Goal: Transaction & Acquisition: Purchase product/service

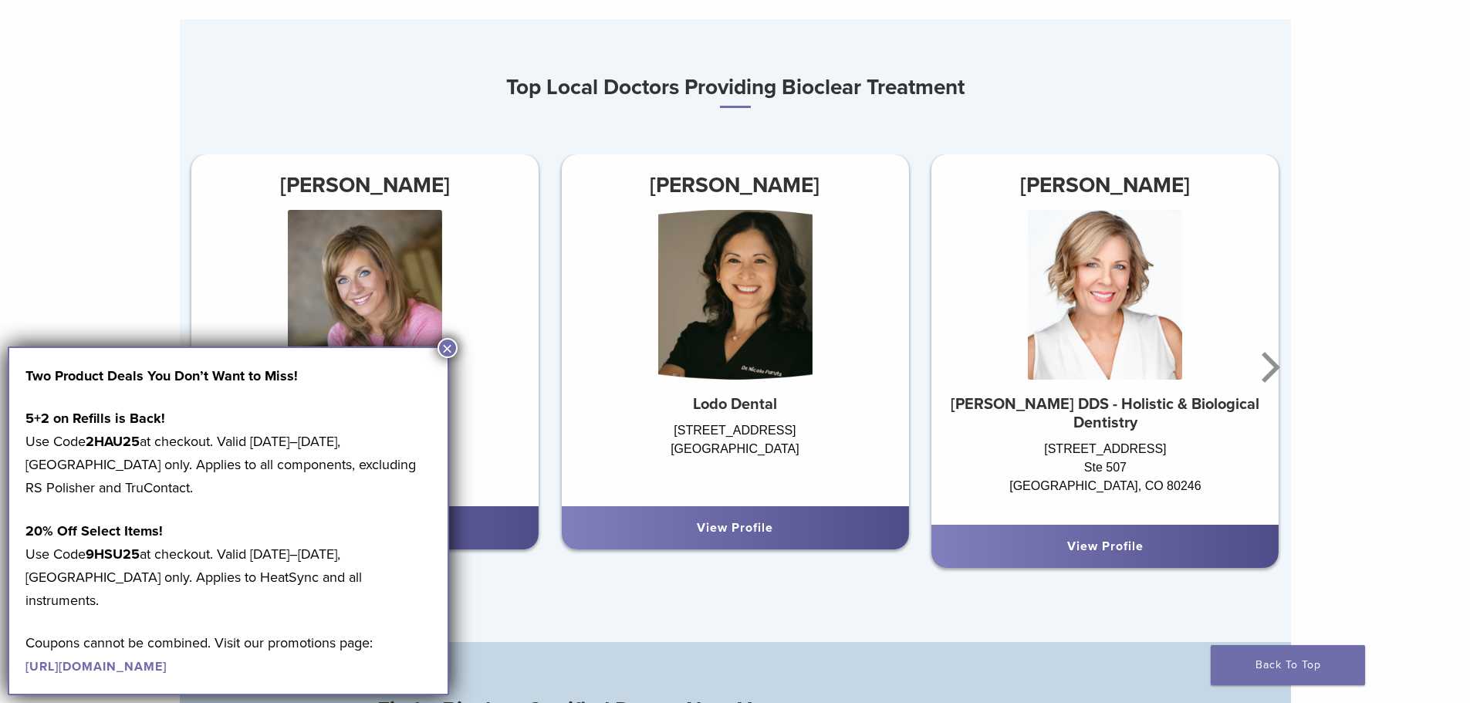
scroll to position [1003, 0]
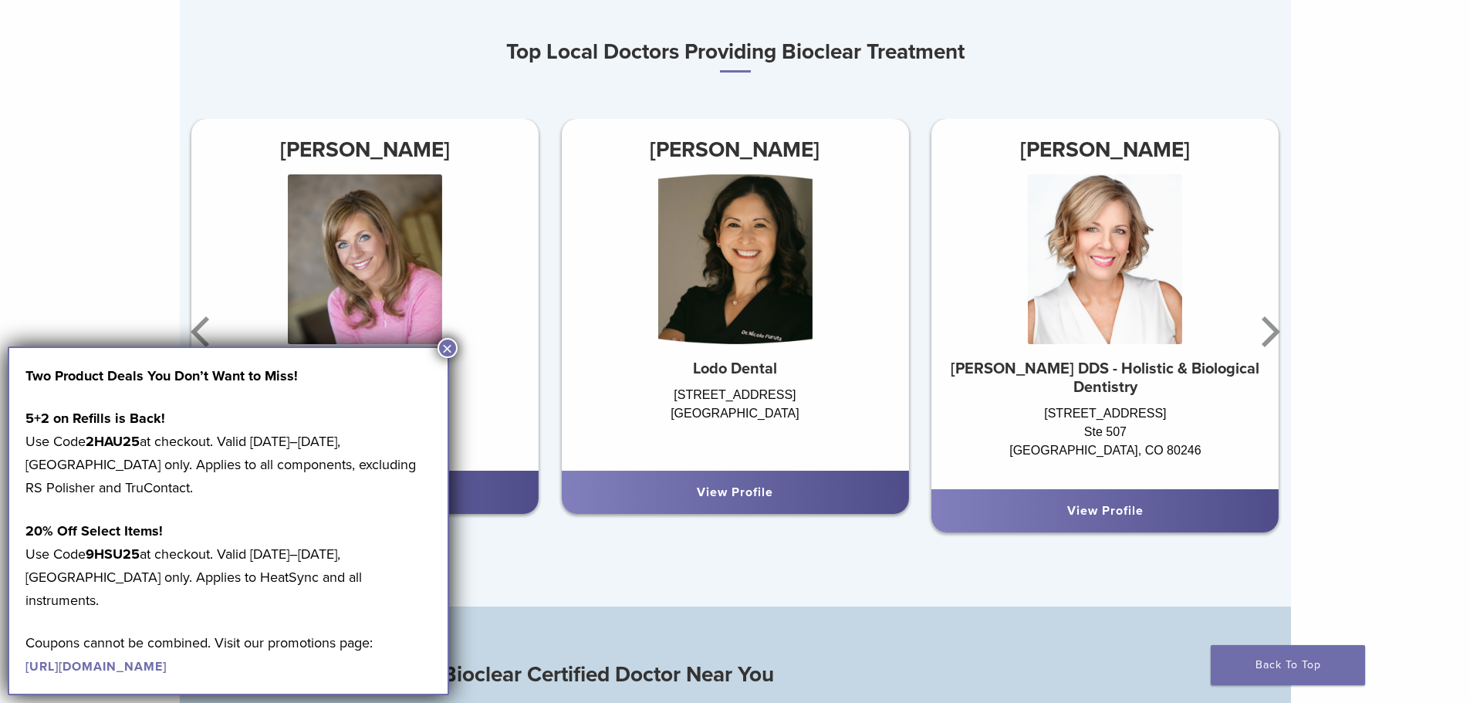
click at [127, 446] on strong "2HAU25" at bounding box center [113, 441] width 54 height 17
click at [147, 436] on p "5+2 on Refills is Back! Use Code 2HAU25 at checkout. Valid August 1–31, 2025, U…" at bounding box center [228, 453] width 406 height 93
click at [167, 659] on link "https://pages.bioclearmatrix.com/Bioclear-Product-Promotion-Page" at bounding box center [95, 666] width 141 height 15
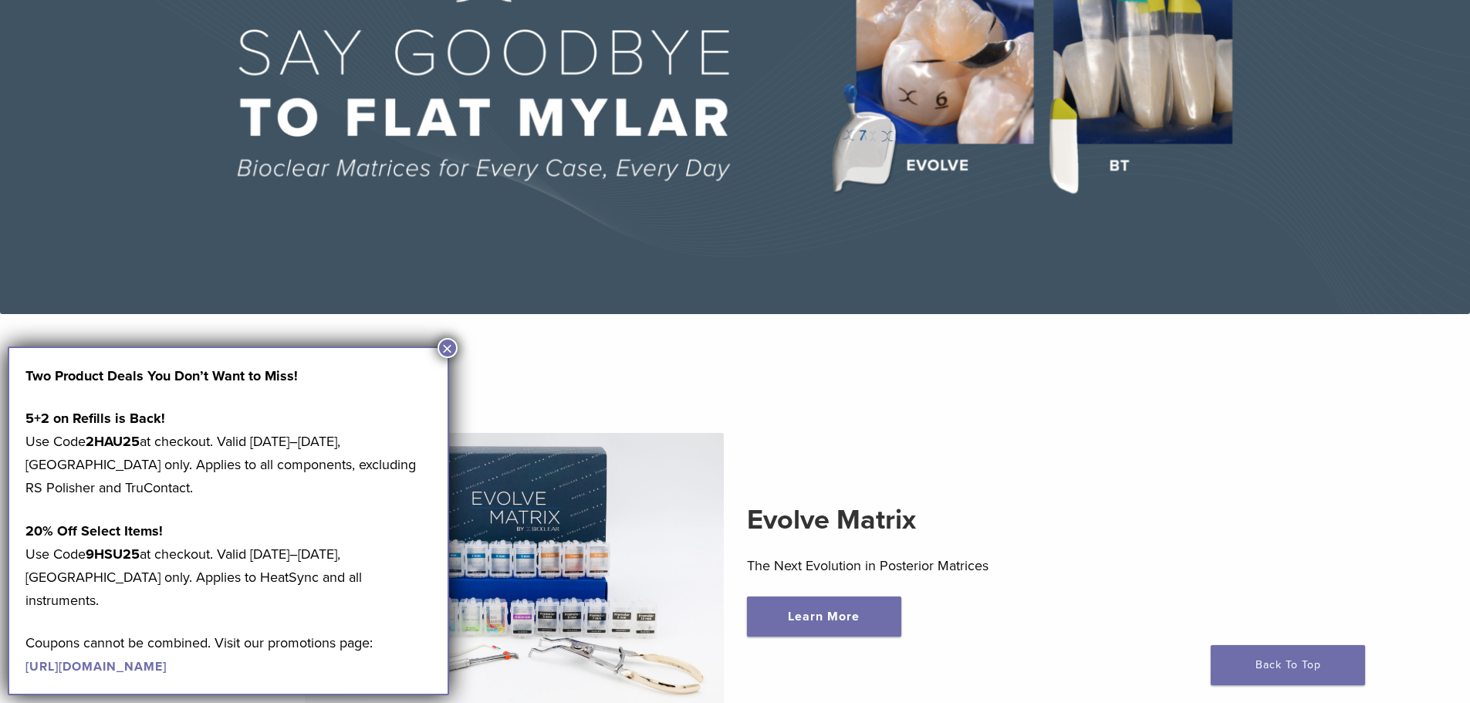
scroll to position [0, 0]
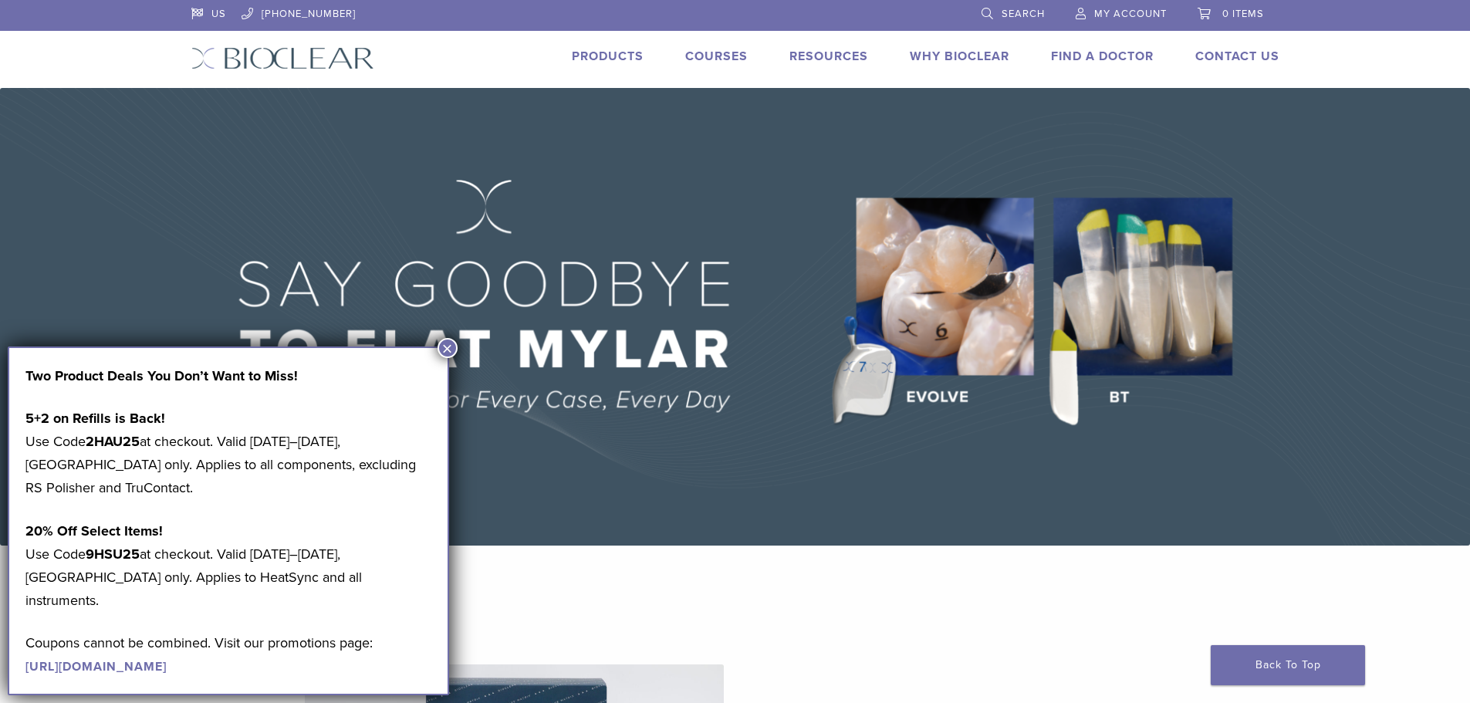
click at [587, 59] on link "Products" at bounding box center [608, 56] width 72 height 15
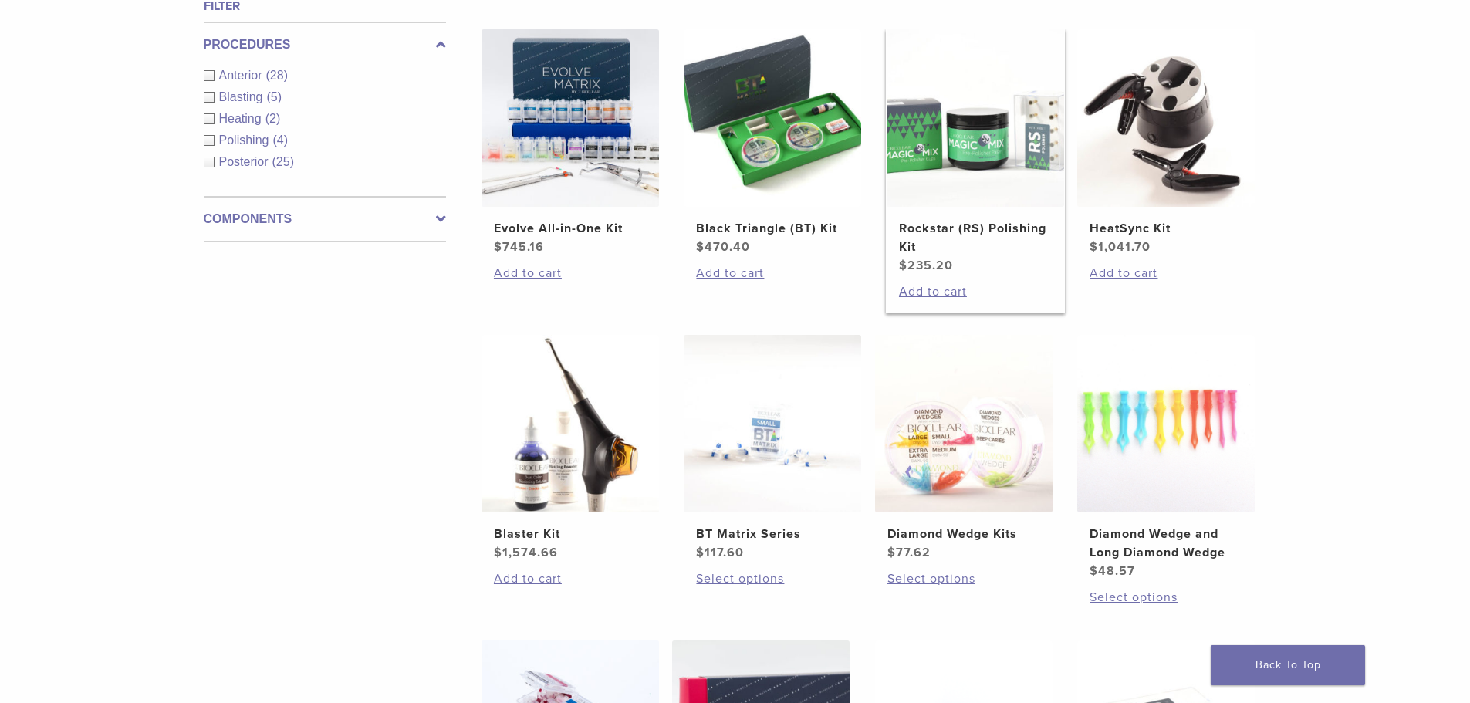
scroll to position [695, 0]
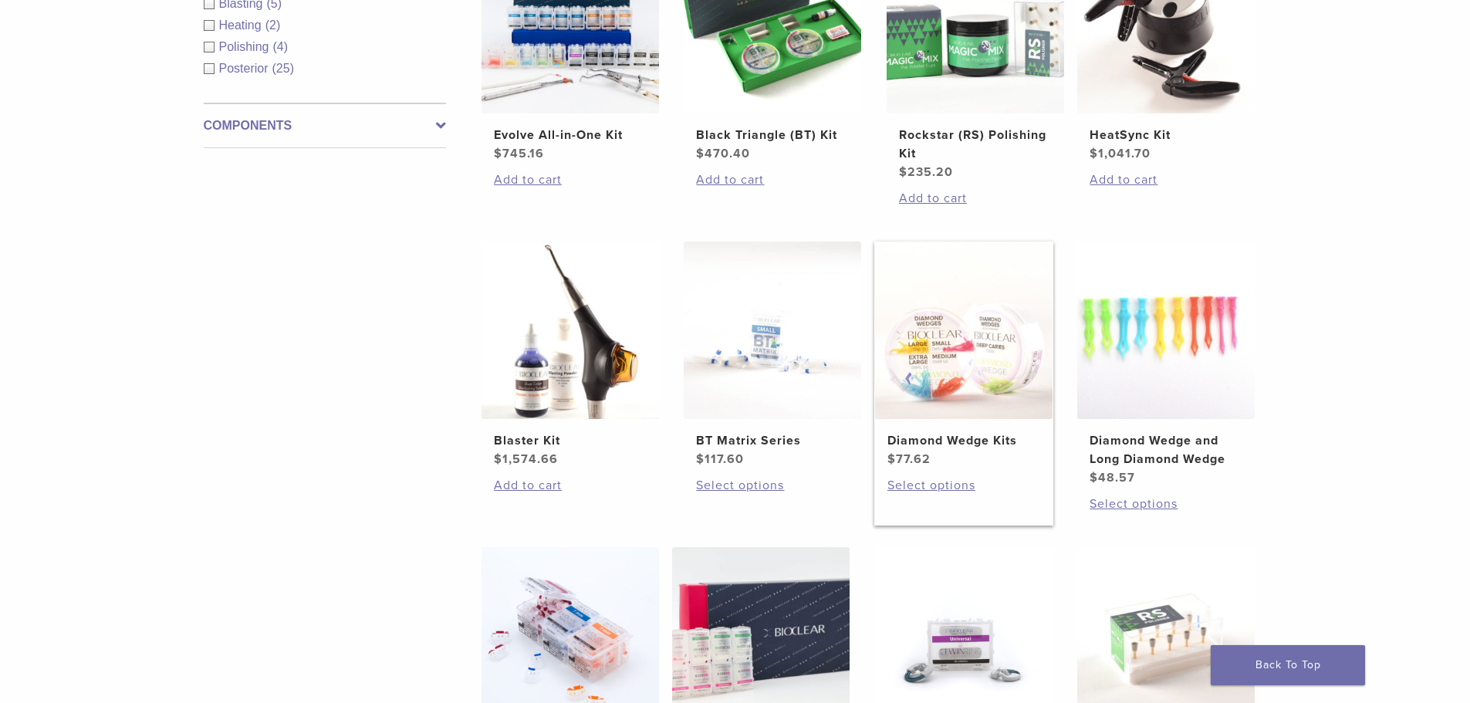
click at [1009, 363] on img at bounding box center [964, 331] width 178 height 178
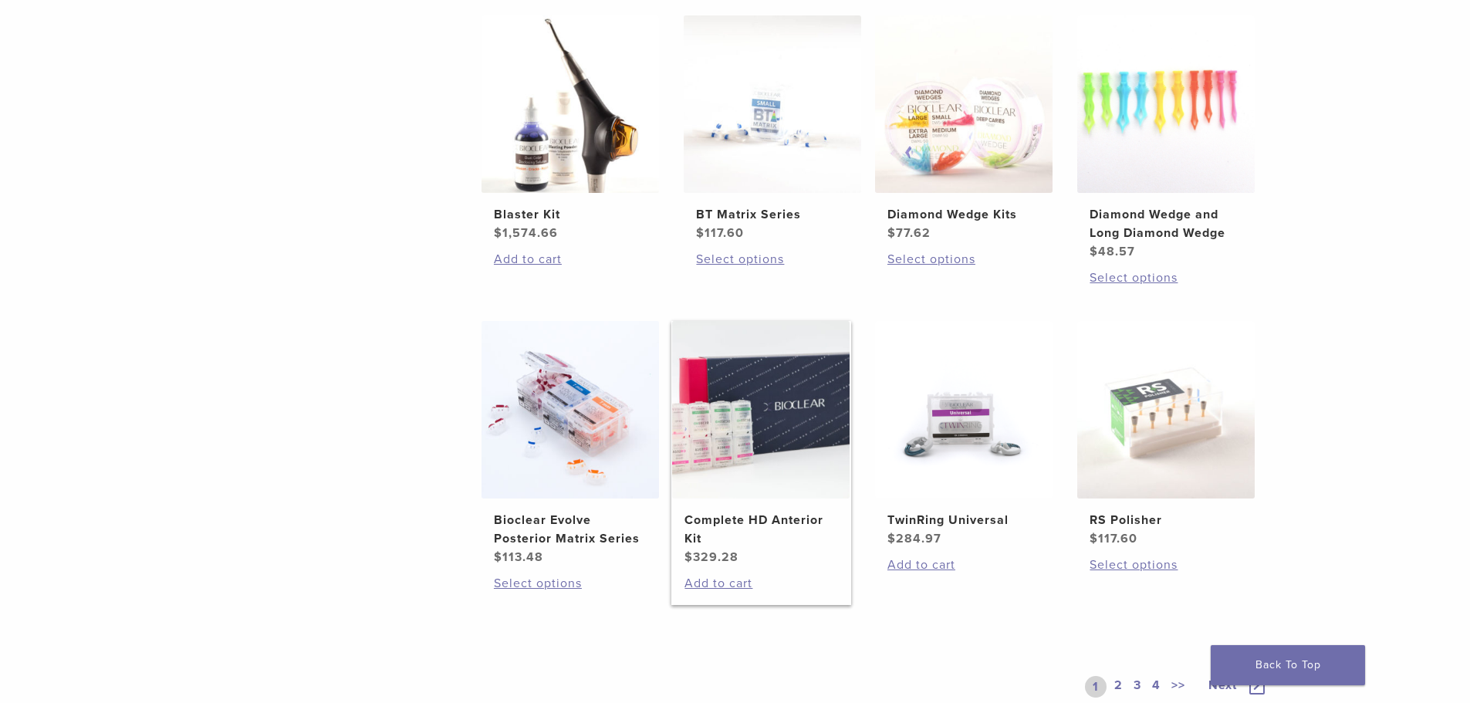
scroll to position [926, 0]
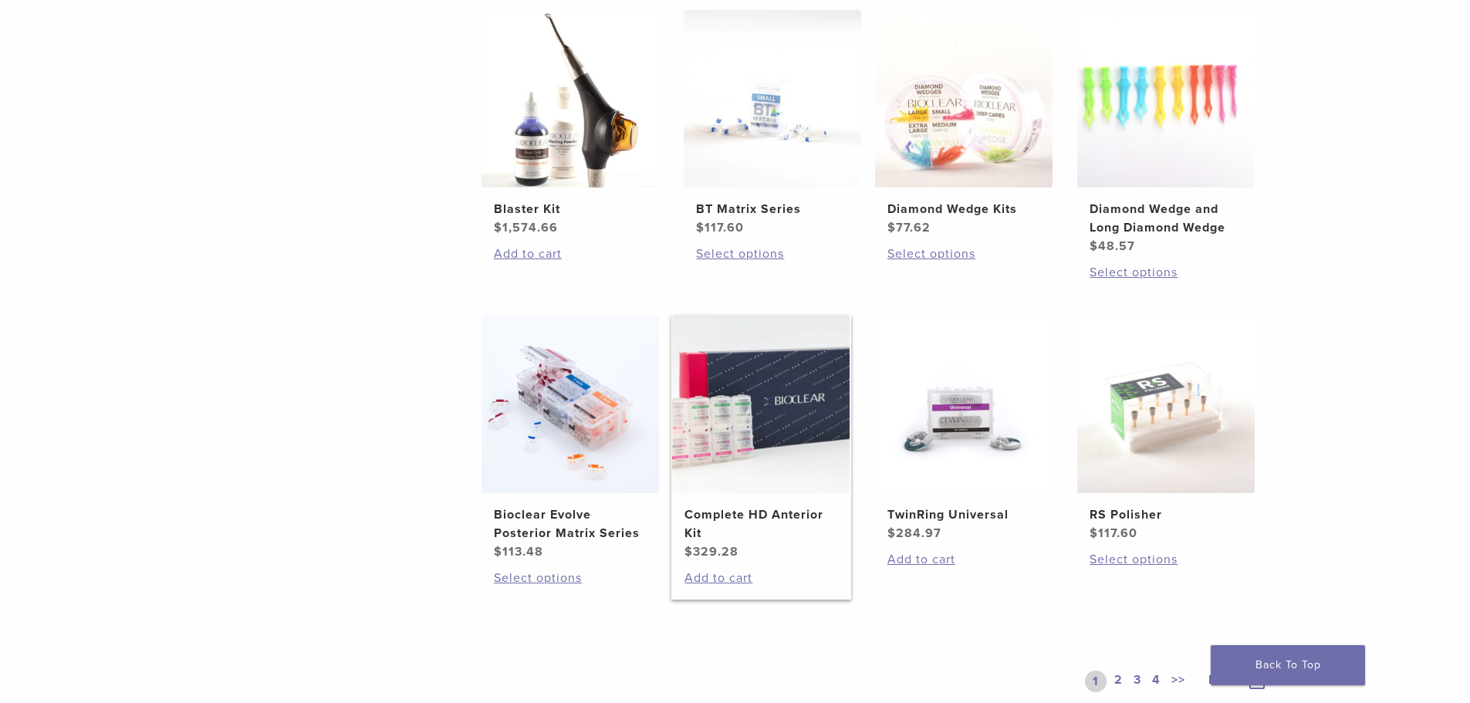
click at [815, 492] on img at bounding box center [761, 405] width 178 height 178
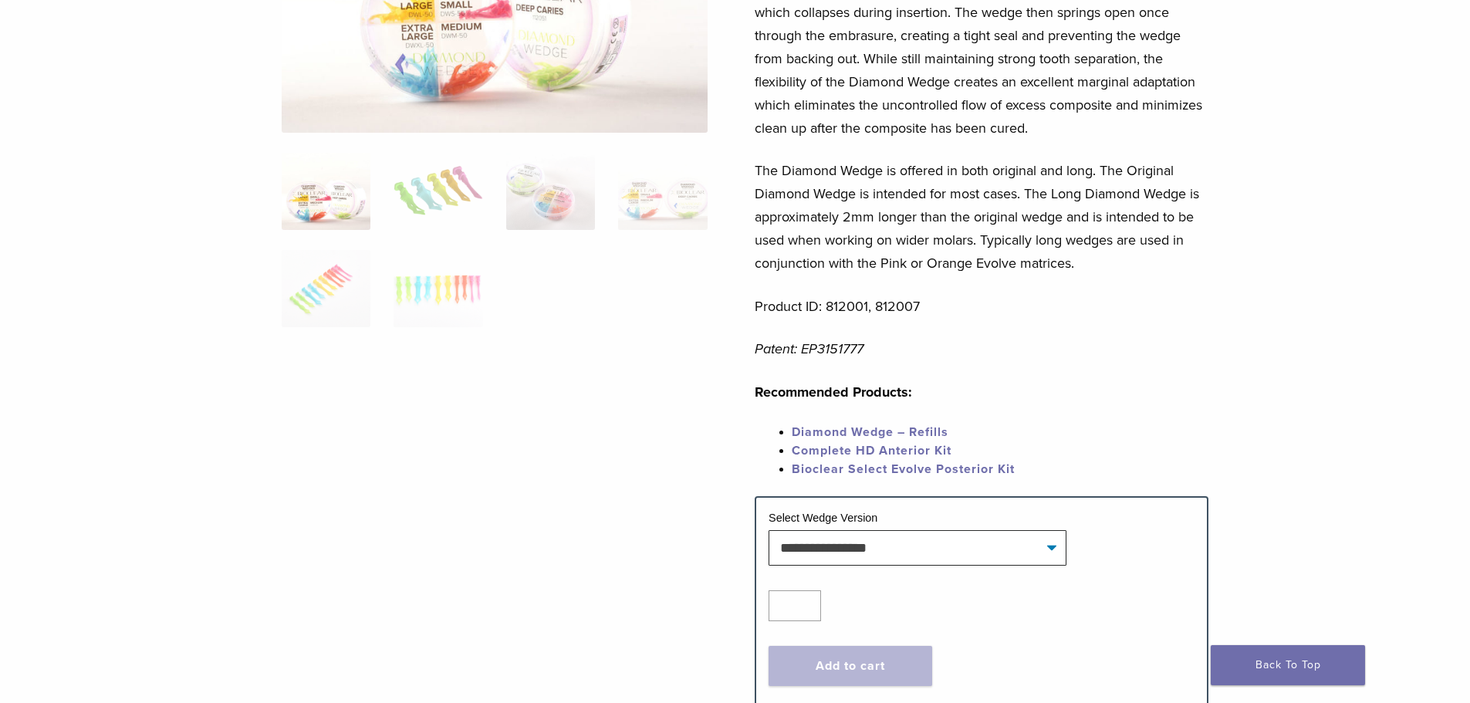
scroll to position [309, 0]
click at [1047, 546] on select "**********" at bounding box center [918, 547] width 298 height 36
click at [769, 529] on select "**********" at bounding box center [918, 547] width 298 height 36
select select "**********"
click at [886, 678] on button "Add to cart" at bounding box center [851, 684] width 164 height 40
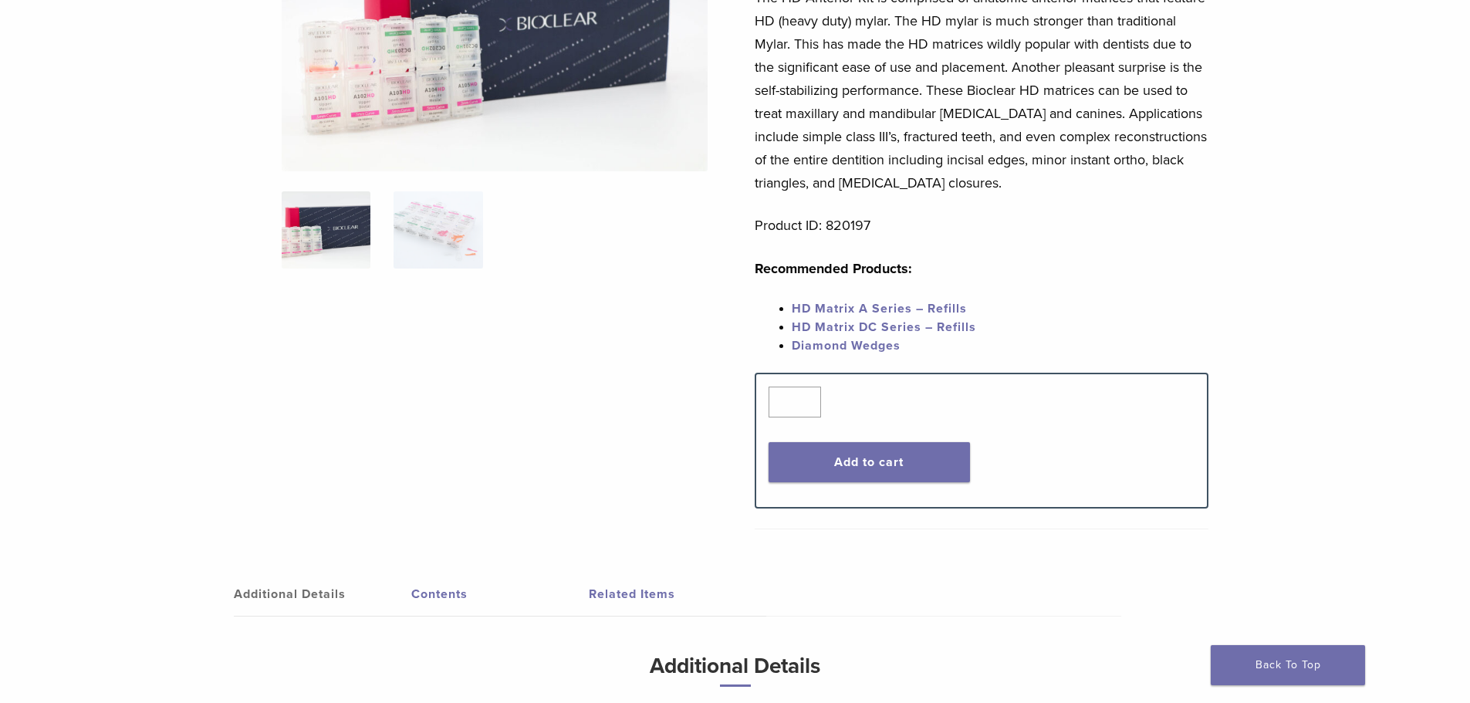
scroll to position [309, 0]
